Goal: Task Accomplishment & Management: Manage account settings

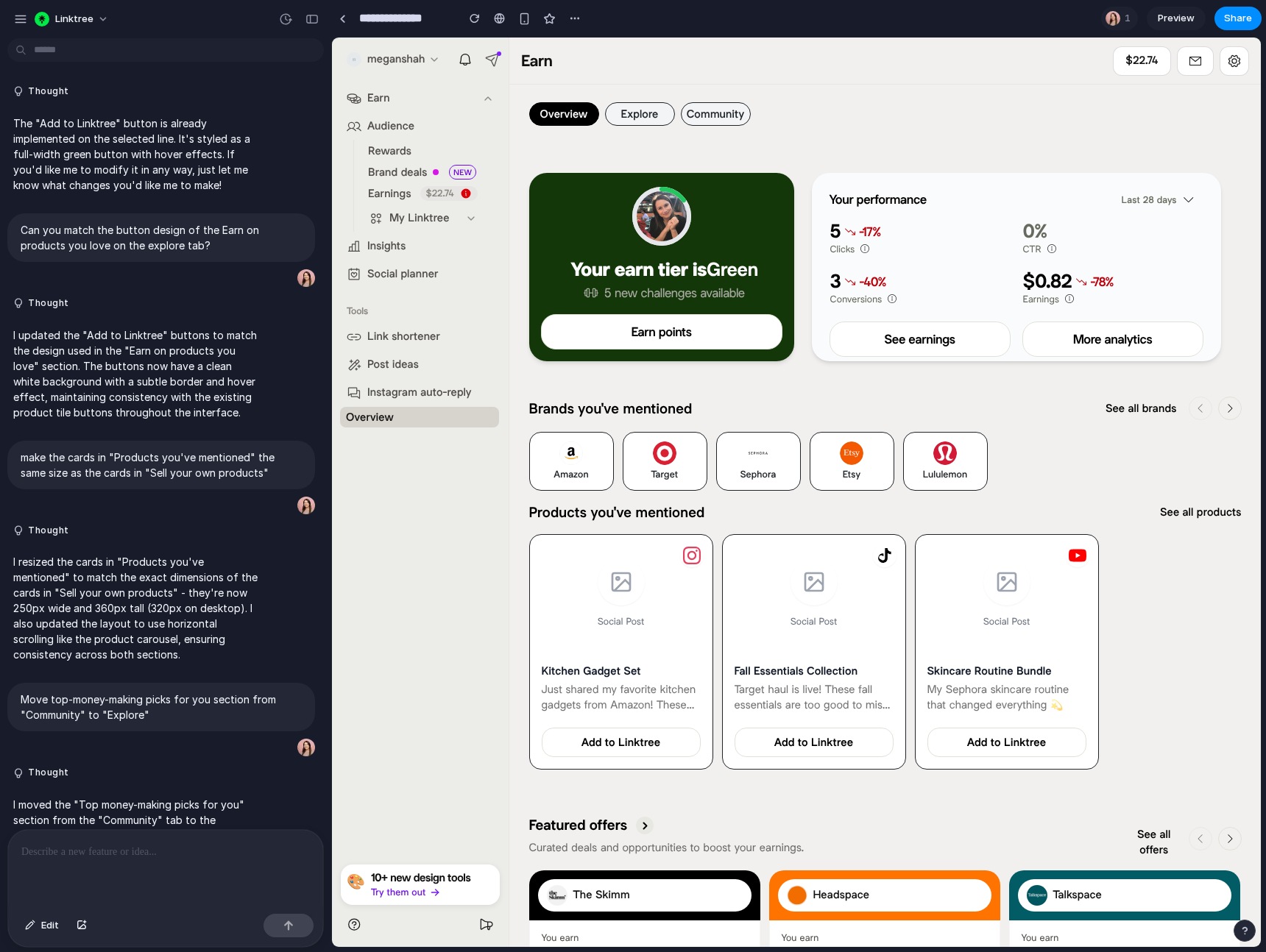
scroll to position [3754, 0]
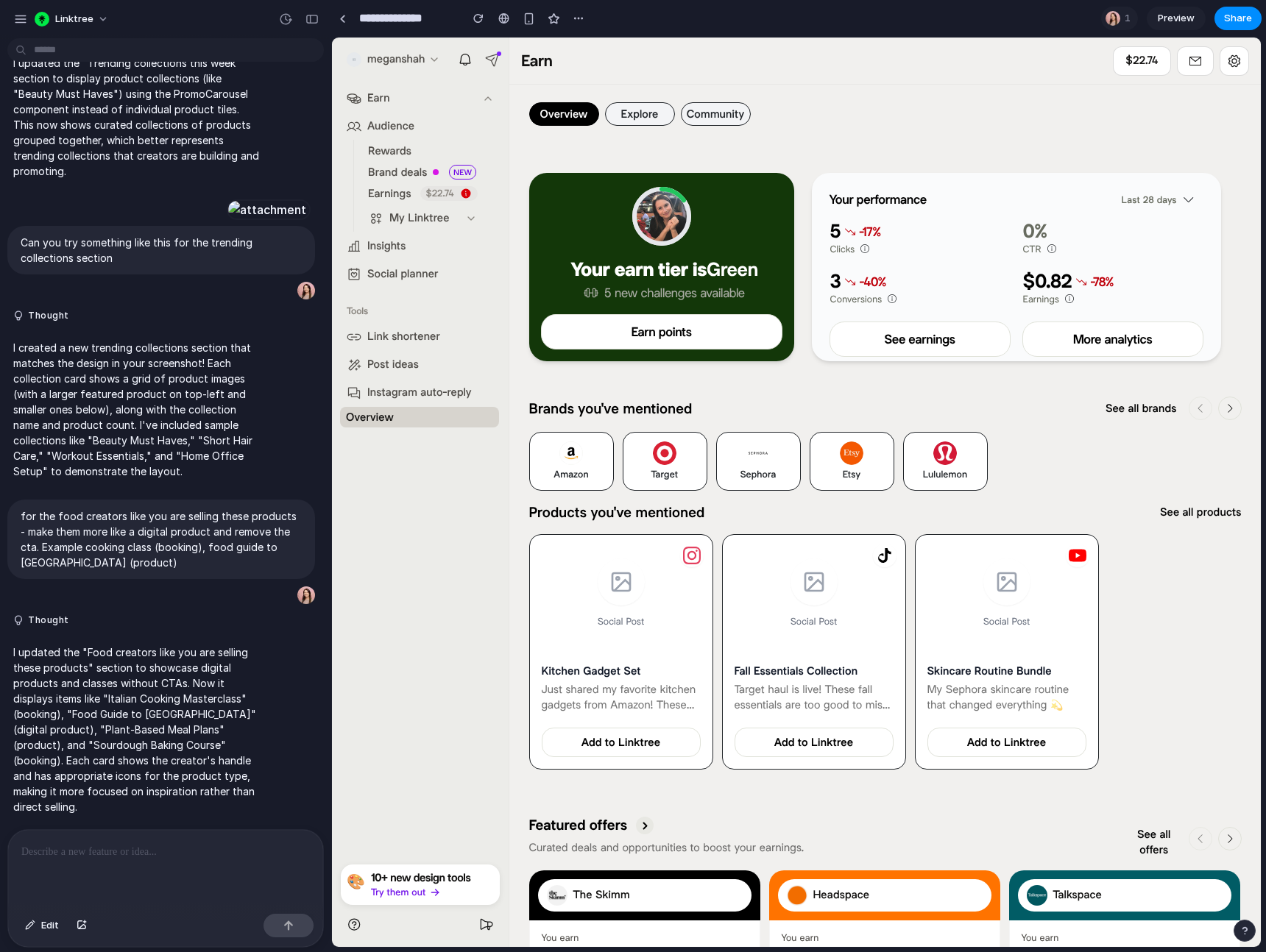
scroll to position [3754, 0]
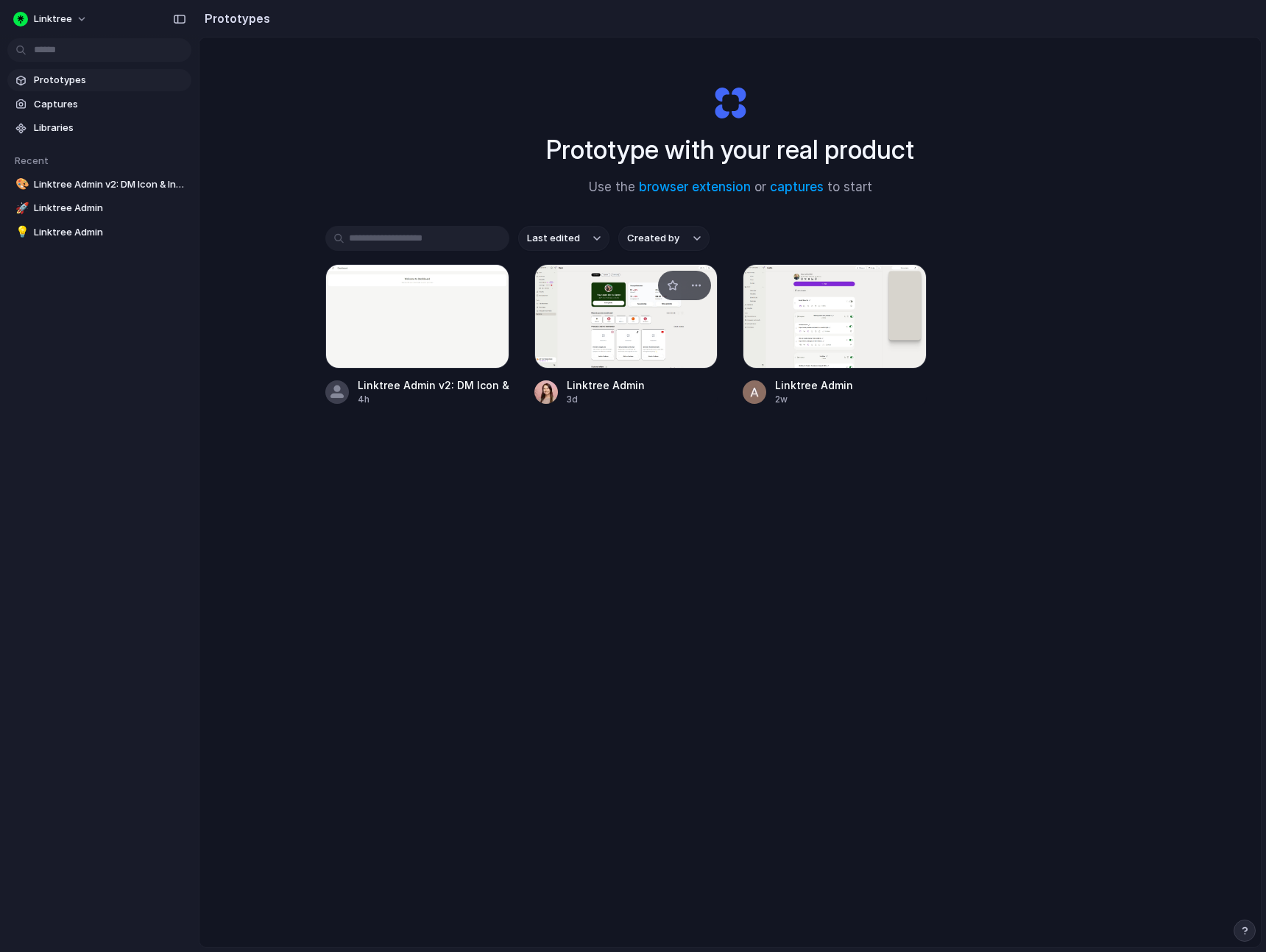
click at [555, 306] on div at bounding box center [627, 316] width 184 height 105
